Goal: Task Accomplishment & Management: Use online tool/utility

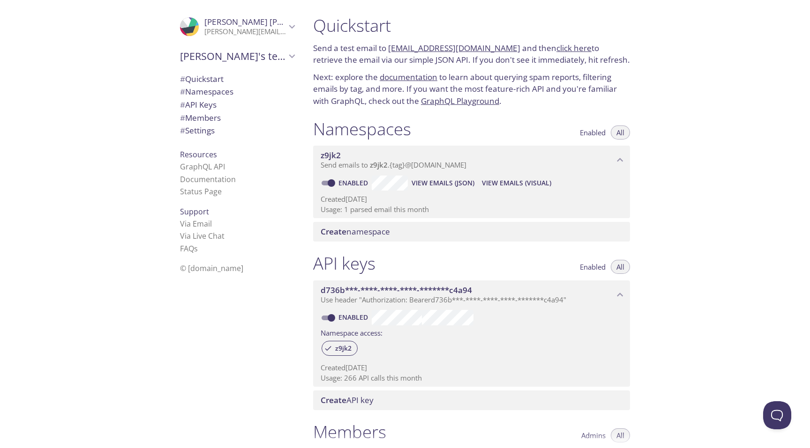
click at [372, 232] on span "Create namespace" at bounding box center [354, 231] width 69 height 11
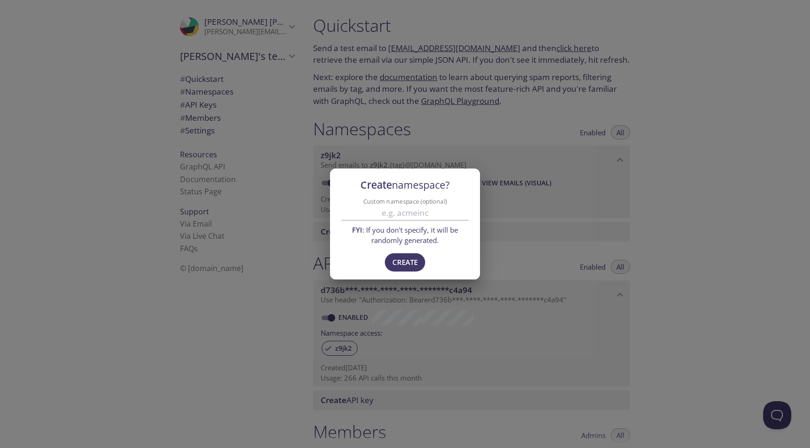
click at [407, 211] on input "Custom namespace (optional)" at bounding box center [404, 212] width 127 height 15
type input "pwcvibe"
click at [390, 260] on button "Create" at bounding box center [405, 262] width 40 height 18
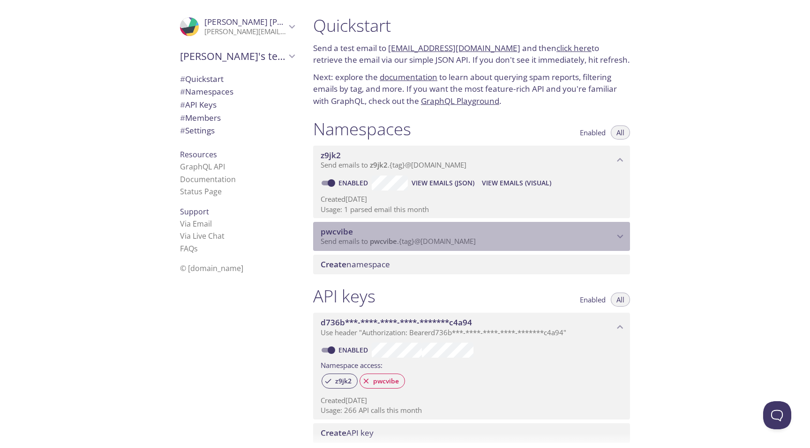
drag, startPoint x: 491, startPoint y: 241, endPoint x: 432, endPoint y: 242, distance: 59.0
click at [432, 242] on p "Send emails to pwcvibe . {tag} @inbox.testmail.app" at bounding box center [466, 241] width 293 height 9
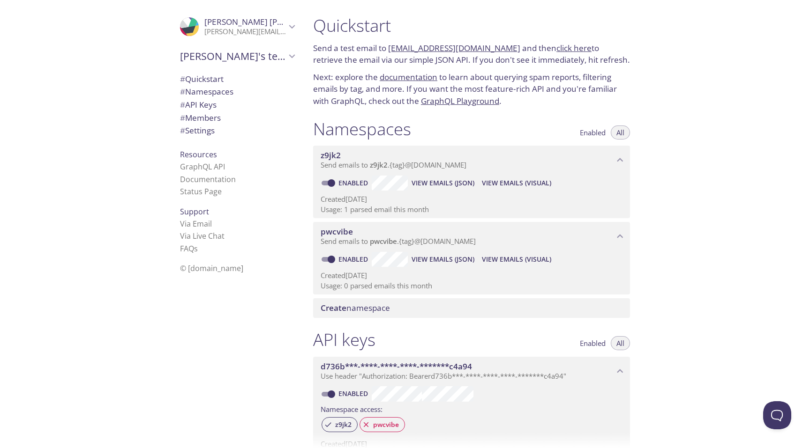
click at [512, 259] on span "View Emails (Visual)" at bounding box center [516, 259] width 69 height 11
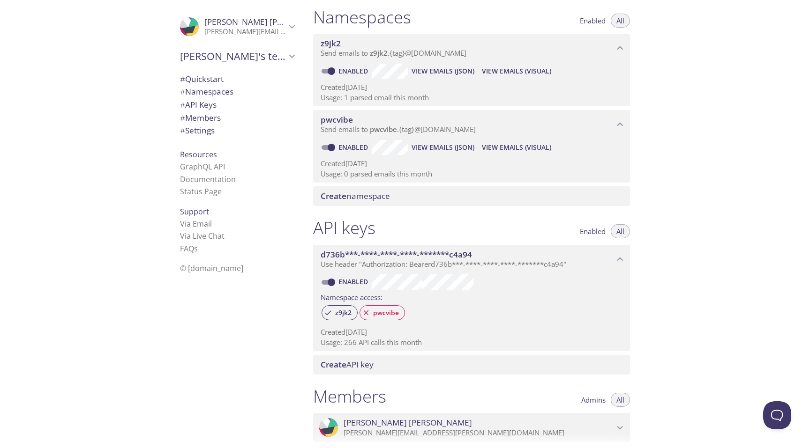
scroll to position [174, 0]
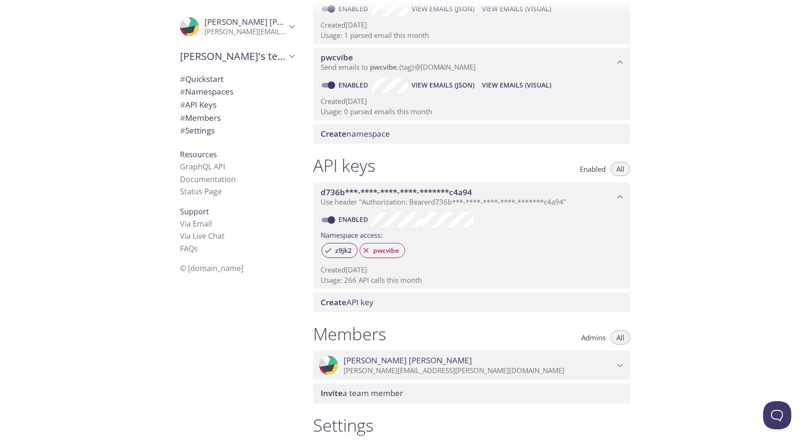
click at [370, 305] on span "Create API key" at bounding box center [346, 302] width 53 height 11
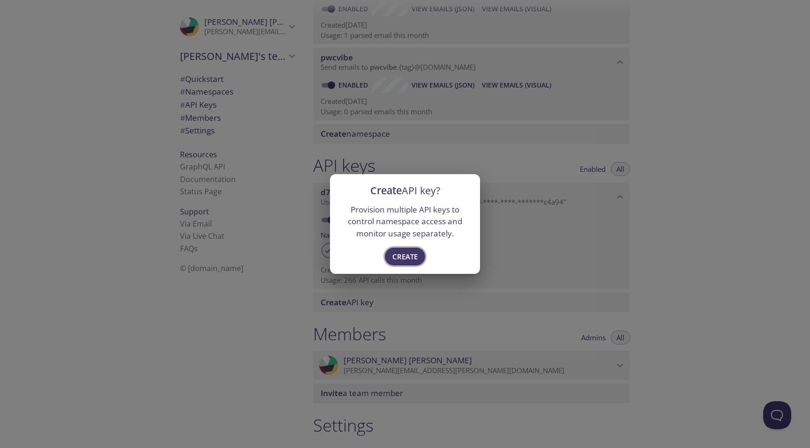
click at [409, 256] on span "Create" at bounding box center [404, 257] width 25 height 12
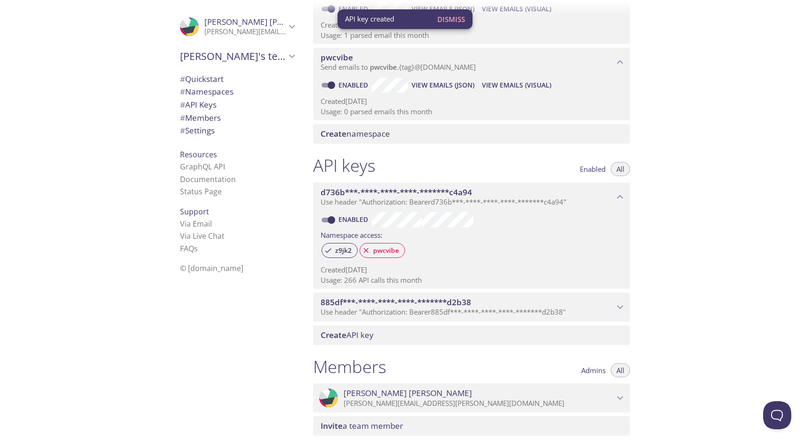
click at [592, 314] on p "Use header "Authorization: Bearer 885df***-****-****-****-*******d2b38 "" at bounding box center [466, 312] width 293 height 9
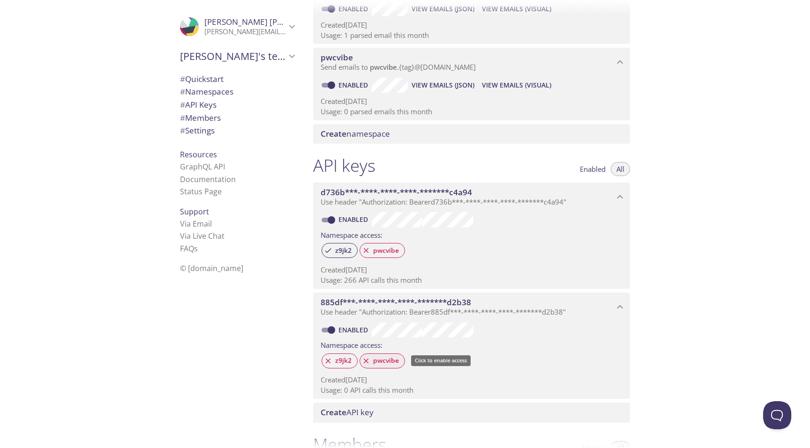
click at [382, 362] on span "pwcvibe" at bounding box center [385, 361] width 37 height 8
click at [388, 252] on span "pwcvibe" at bounding box center [385, 250] width 37 height 8
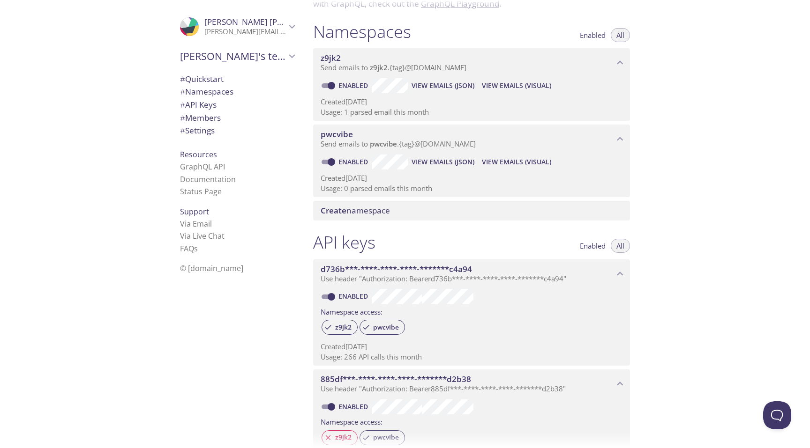
scroll to position [88, 0]
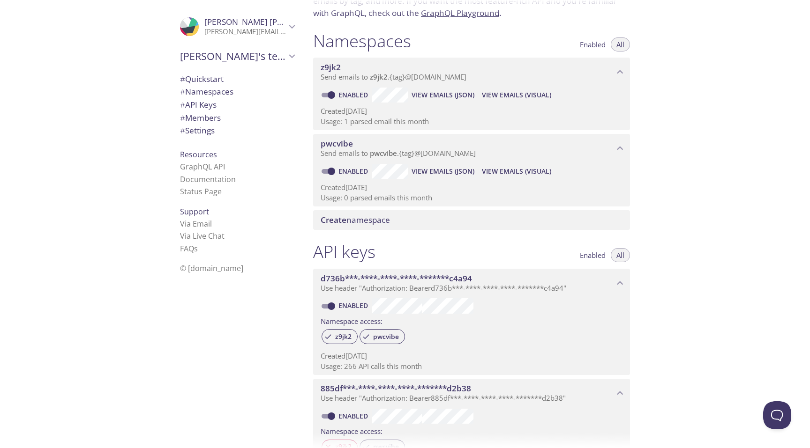
click at [504, 172] on span "View Emails (Visual)" at bounding box center [516, 171] width 69 height 11
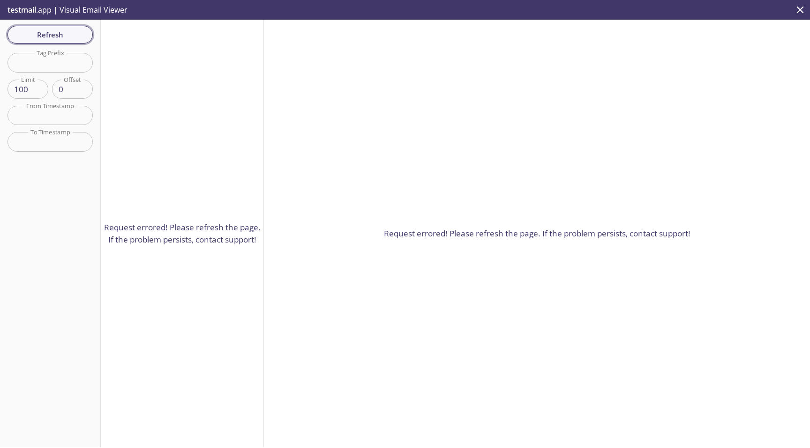
click at [76, 40] on span "Refresh" at bounding box center [50, 35] width 70 height 12
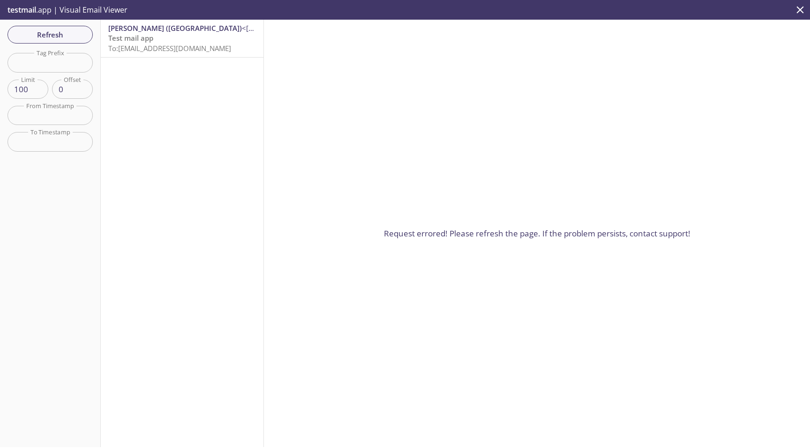
click at [242, 33] on span "<[PERSON_NAME][EMAIL_ADDRESS][PERSON_NAME][DOMAIN_NAME]>" at bounding box center [356, 27] width 229 height 9
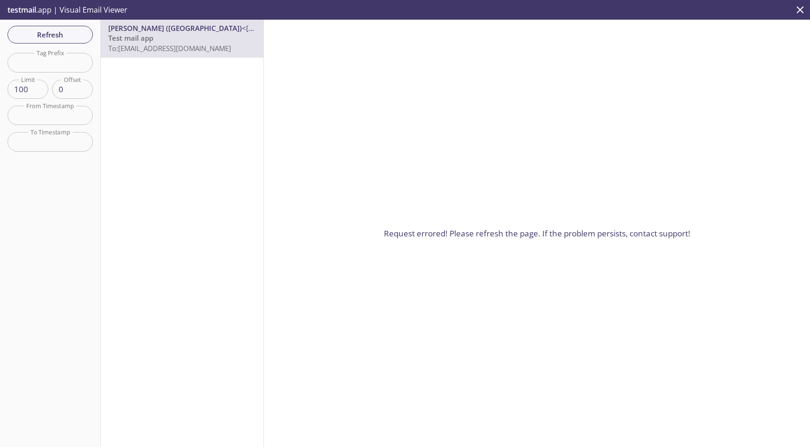
click at [171, 33] on p "Test mail app To: pwcvibe.test1@inbox.testmail.app" at bounding box center [182, 43] width 148 height 20
click at [505, 16] on span "Dismiss" at bounding box center [500, 19] width 28 height 12
click at [464, 114] on div "Request errored! Please refresh the page. If the problem persists, contact supp…" at bounding box center [537, 234] width 546 height 428
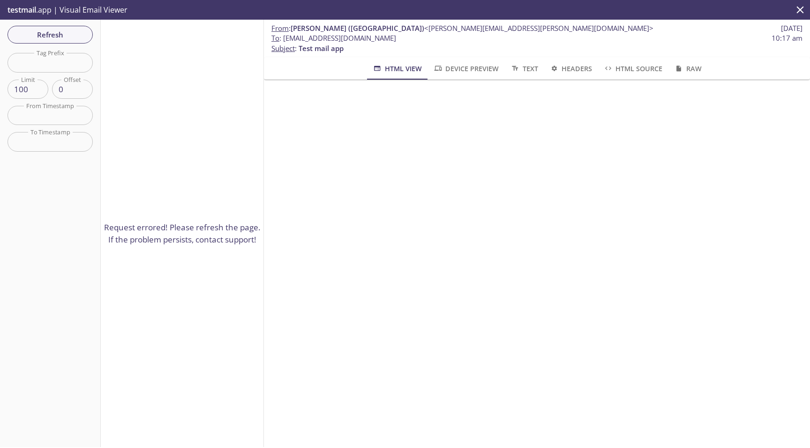
click at [201, 172] on div "Request errored! Please refresh the page. If the problem persists, contact supp…" at bounding box center [182, 234] width 163 height 428
click at [41, 39] on span "Refresh" at bounding box center [50, 35] width 70 height 12
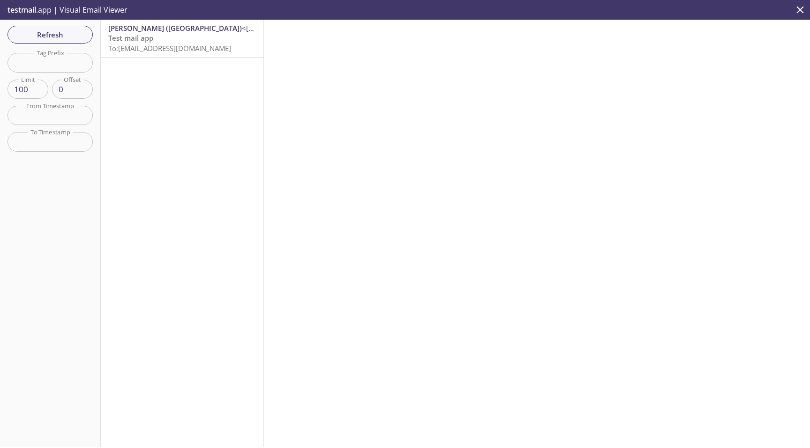
click at [126, 47] on span "To: [EMAIL_ADDRESS][DOMAIN_NAME]" at bounding box center [169, 48] width 123 height 9
